Goal: Find contact information: Find contact information

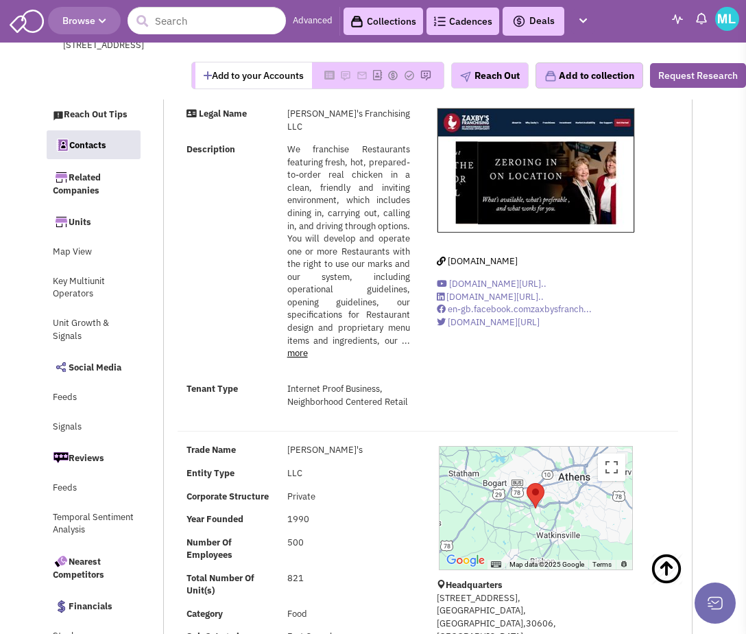
select select
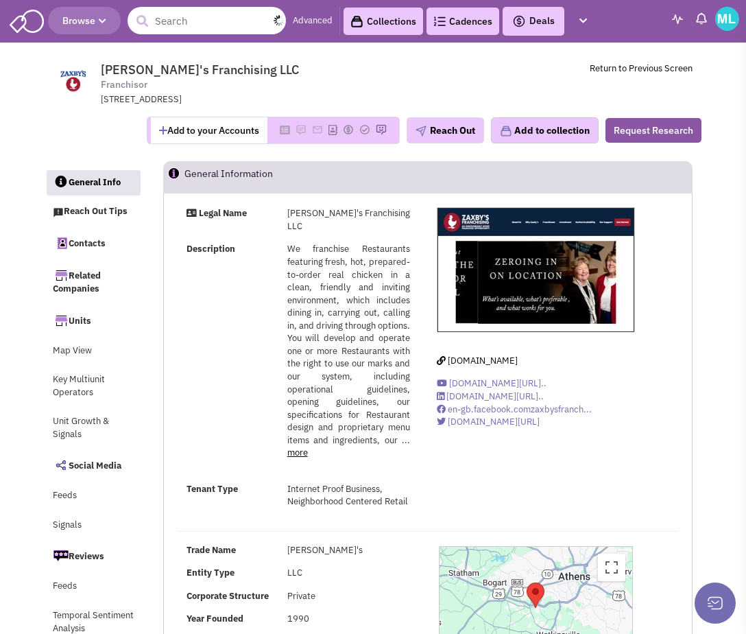
click at [191, 21] on input "text" at bounding box center [207, 20] width 158 height 27
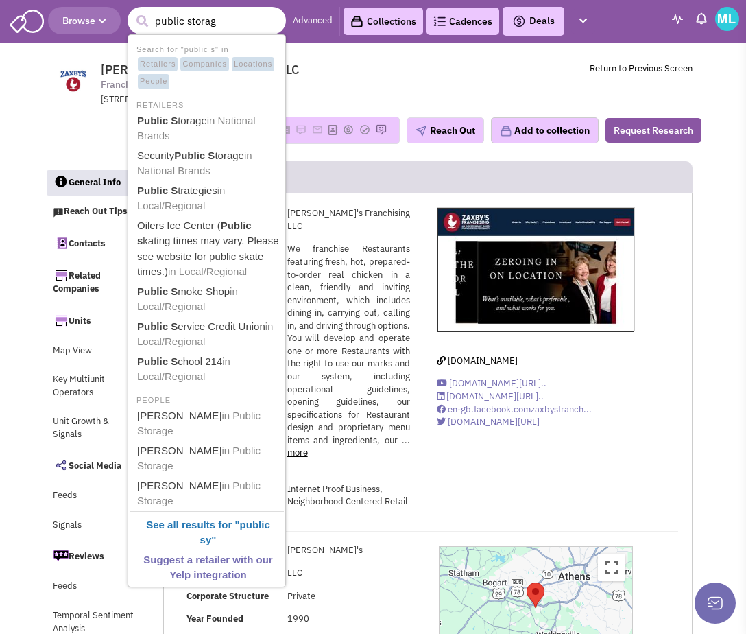
type input "public storage"
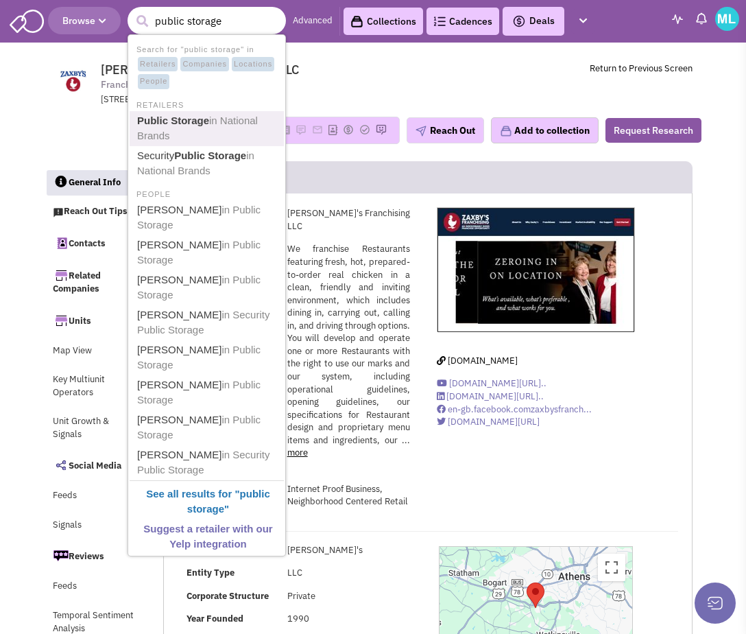
click at [175, 124] on b "Public Storage" at bounding box center [173, 121] width 72 height 12
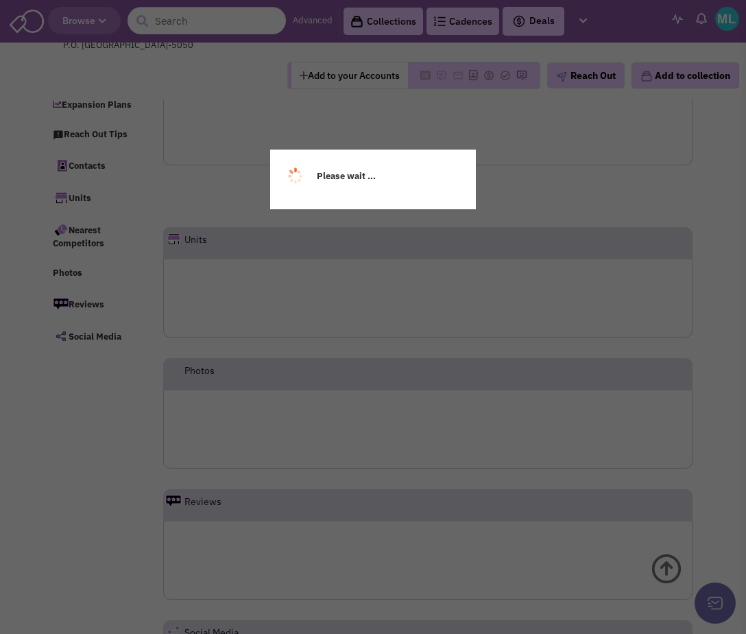
scroll to position [117, 0]
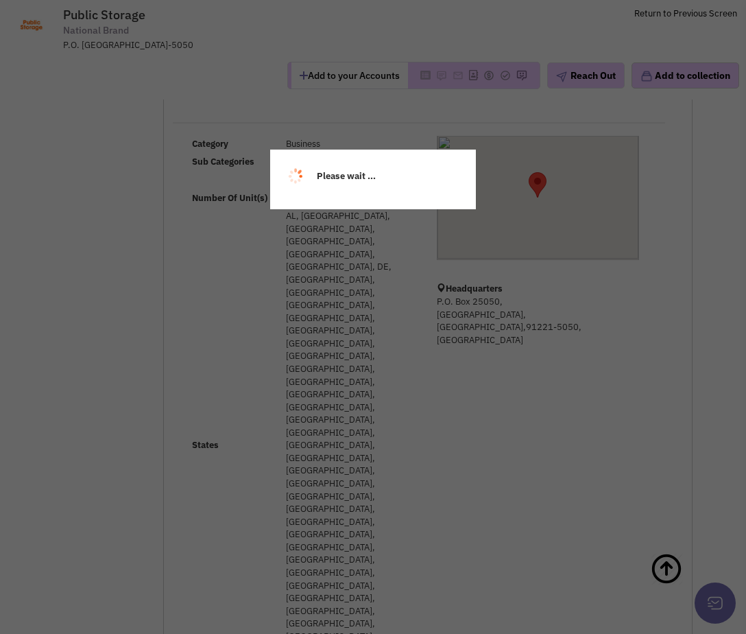
select select
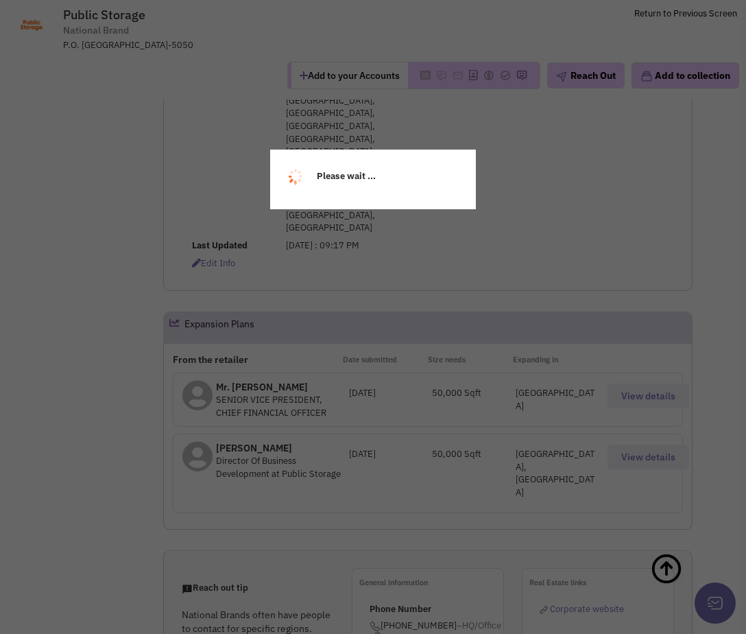
select select
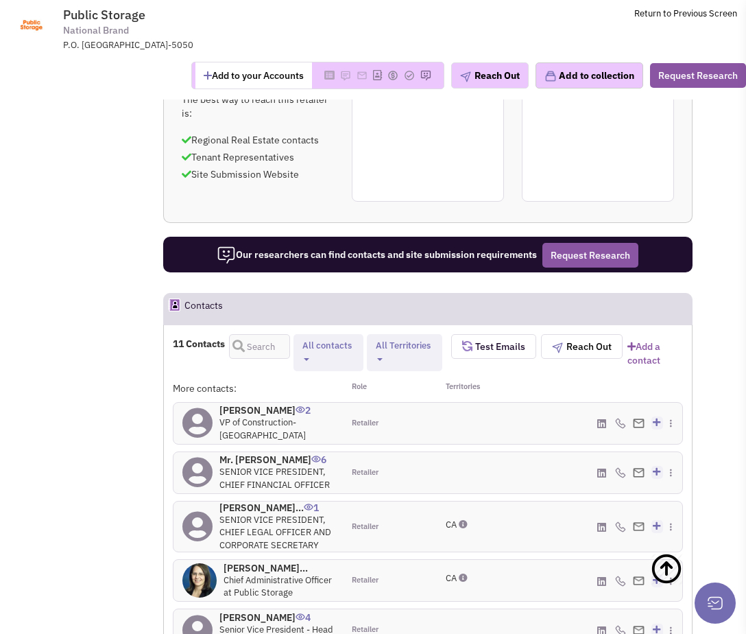
scroll to position [1304, 0]
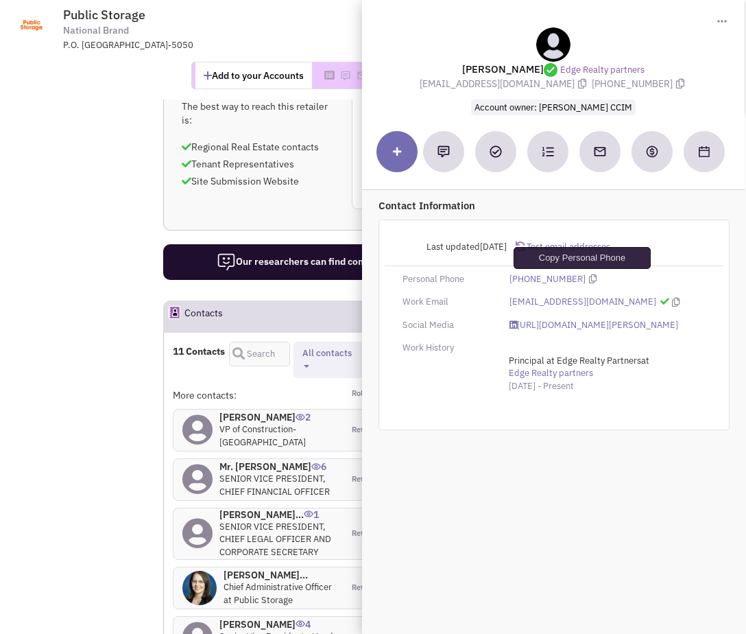
click at [589, 280] on icon at bounding box center [593, 278] width 8 height 9
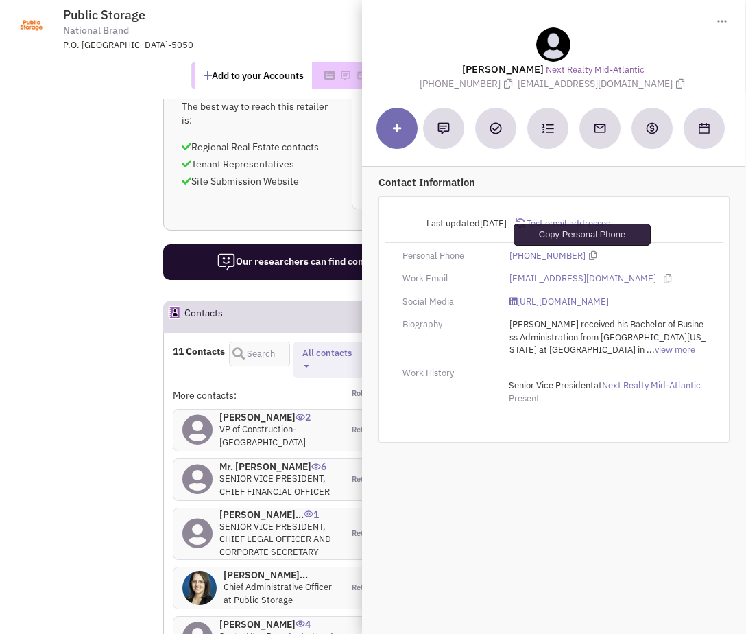
click at [589, 257] on icon at bounding box center [593, 255] width 8 height 9
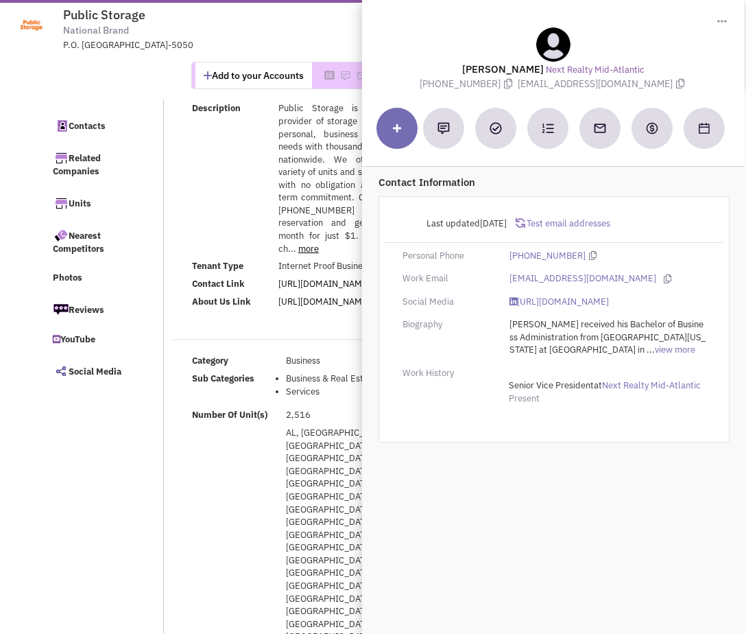
scroll to position [0, 0]
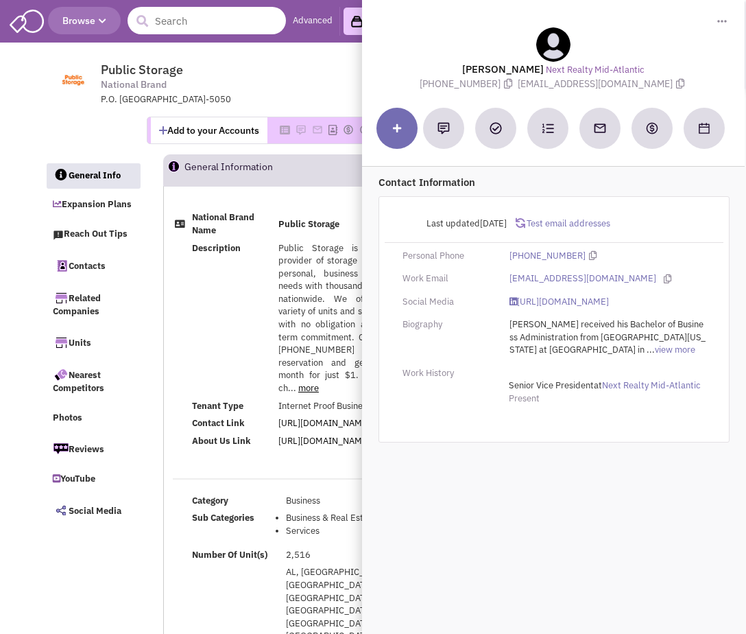
click at [189, 25] on input "text" at bounding box center [207, 20] width 158 height 27
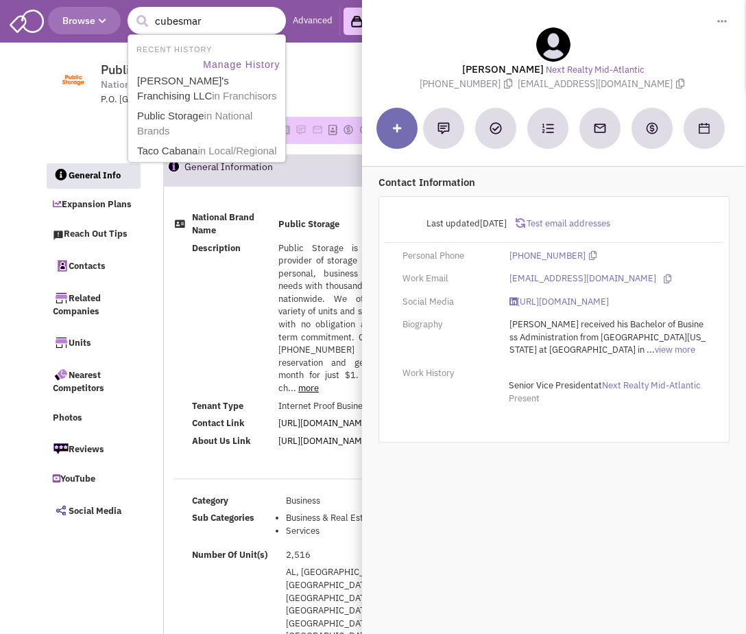
type input "cubesmart"
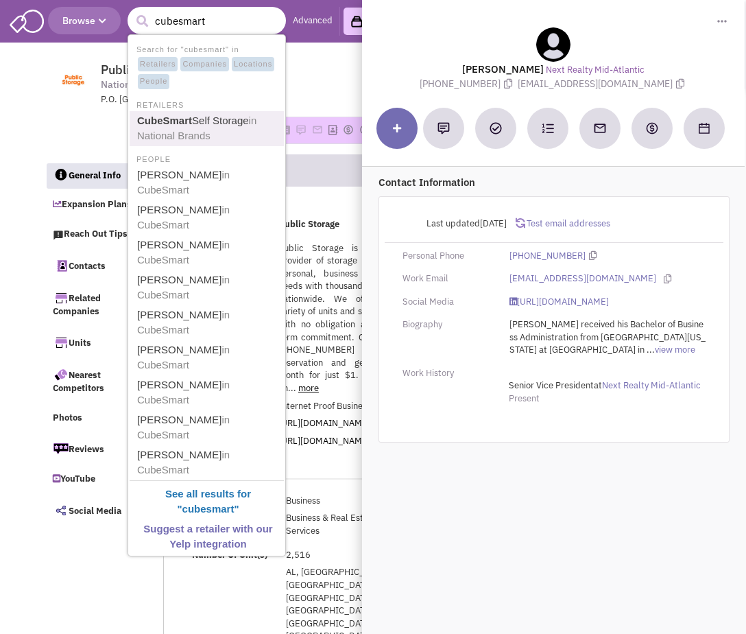
click at [180, 115] on b "CubeSmart" at bounding box center [164, 121] width 55 height 12
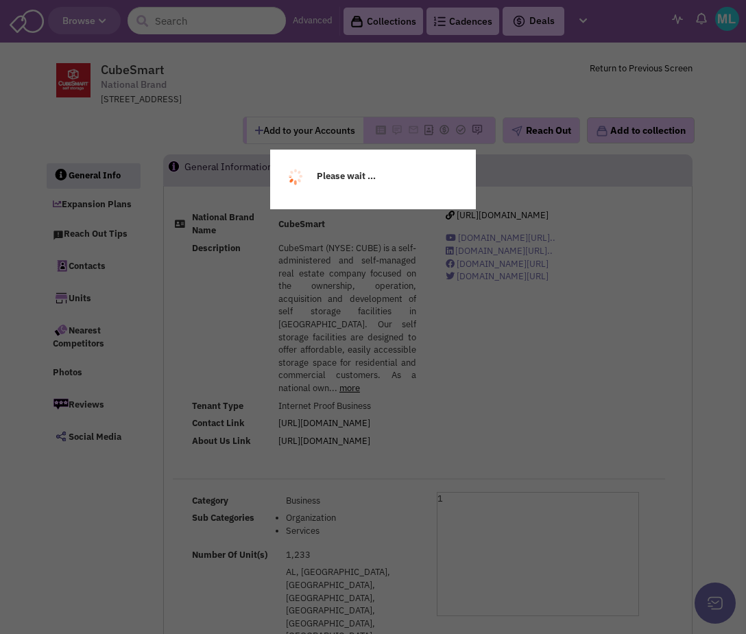
select select
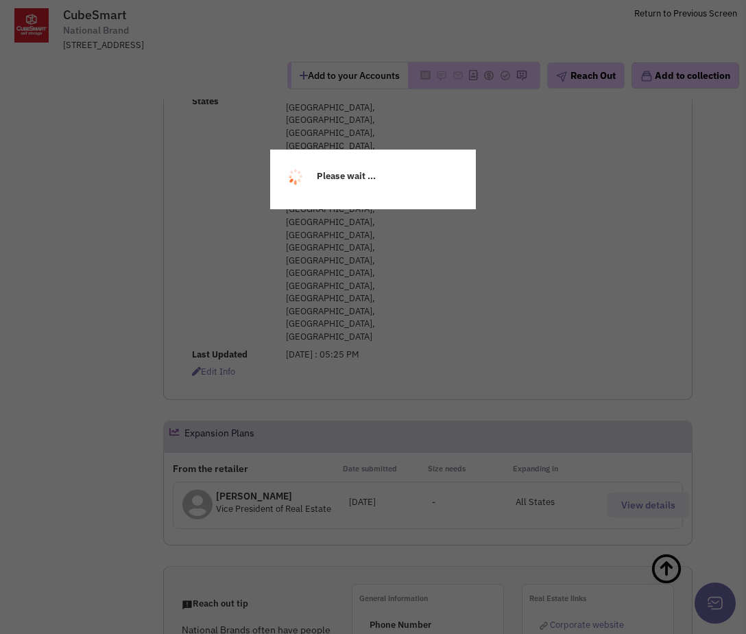
select select
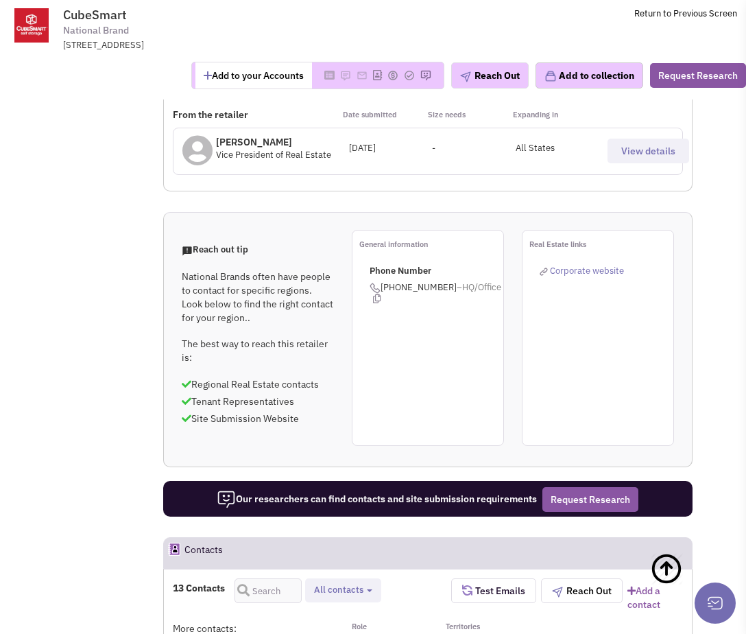
scroll to position [1070, 0]
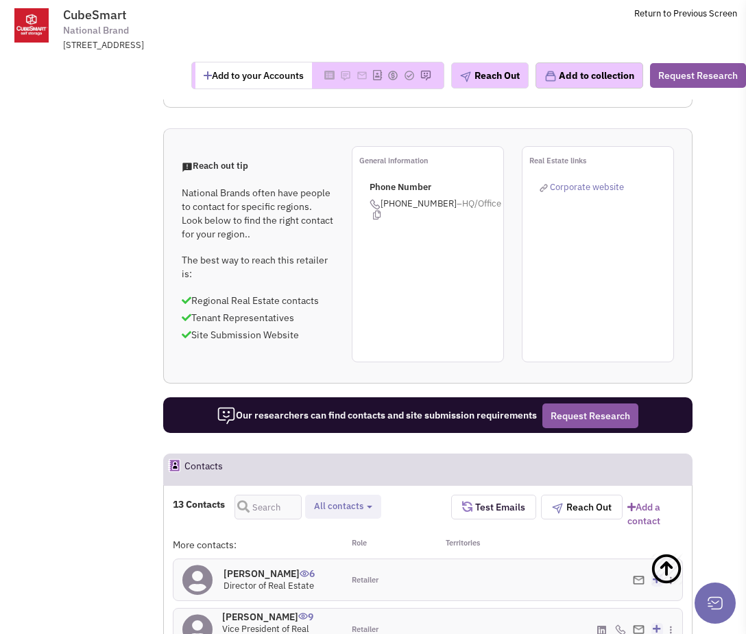
click at [250, 611] on h4 "[PERSON_NAME] 9" at bounding box center [278, 617] width 112 height 12
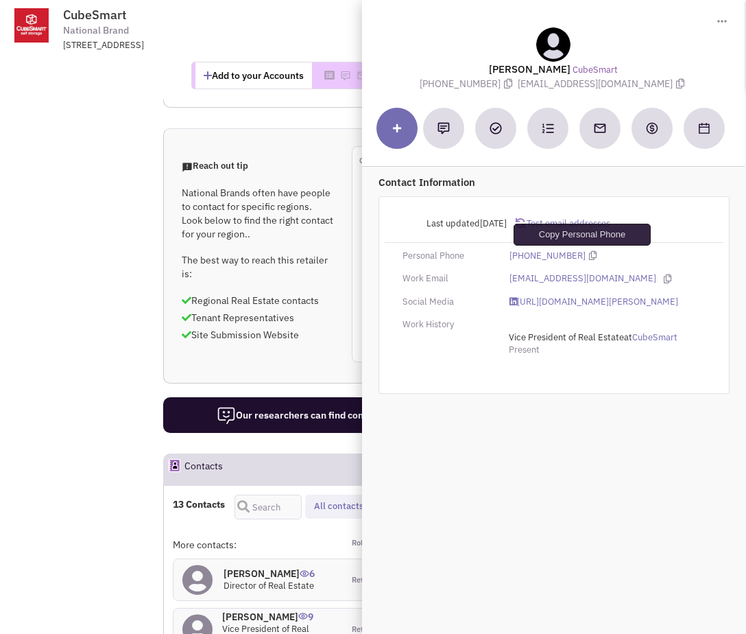
click at [589, 255] on icon at bounding box center [593, 255] width 8 height 9
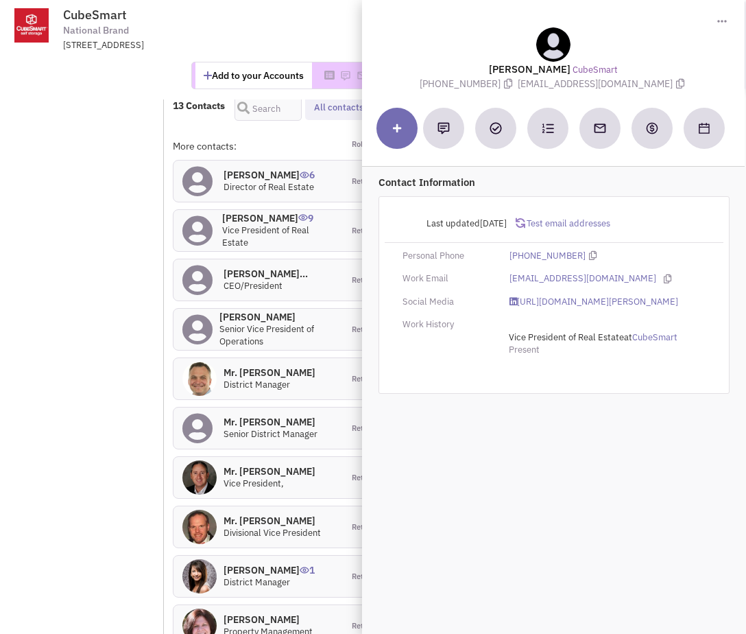
scroll to position [1257, 0]
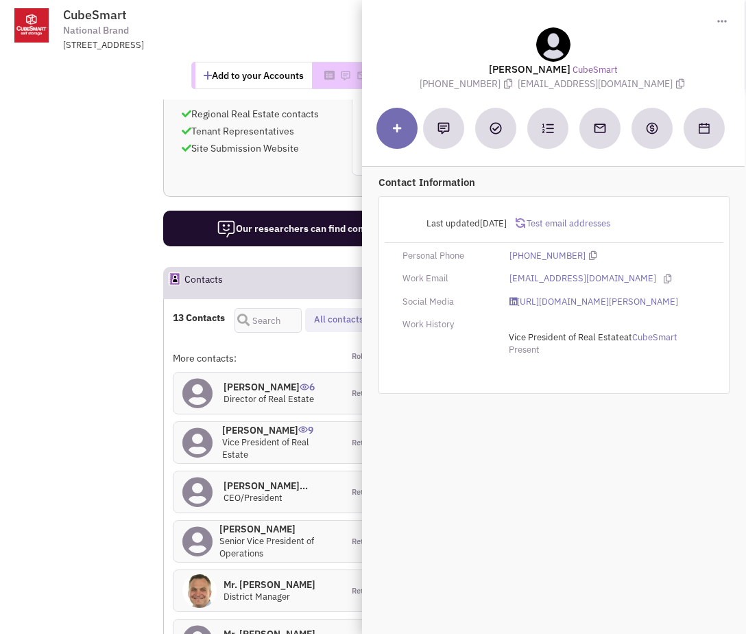
click at [430, 78] on div "[PERSON_NAME] CubeSmart [PHONE_NUMBER] [EMAIL_ADDRESS][DOMAIN_NAME]" at bounding box center [553, 58] width 369 height 63
click at [330, 46] on div "[STREET_ADDRESS]" at bounding box center [242, 45] width 358 height 13
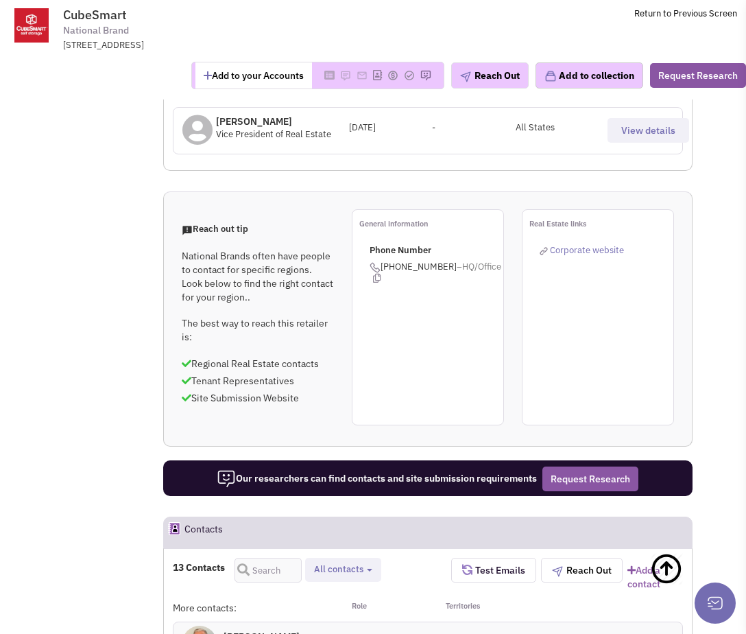
scroll to position [1006, 0]
